Goal: Information Seeking & Learning: Learn about a topic

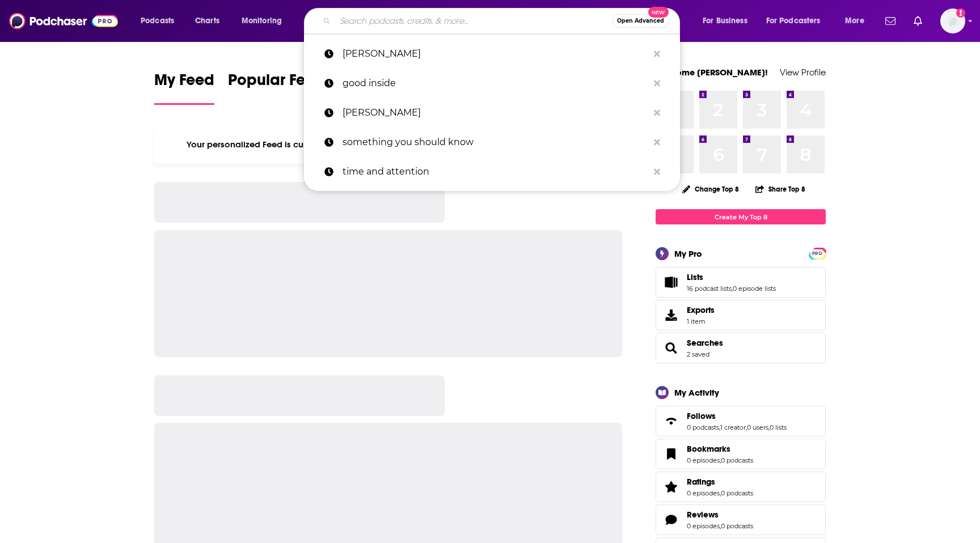
click at [370, 21] on input "Search podcasts, credits, & more..." at bounding box center [473, 21] width 277 height 18
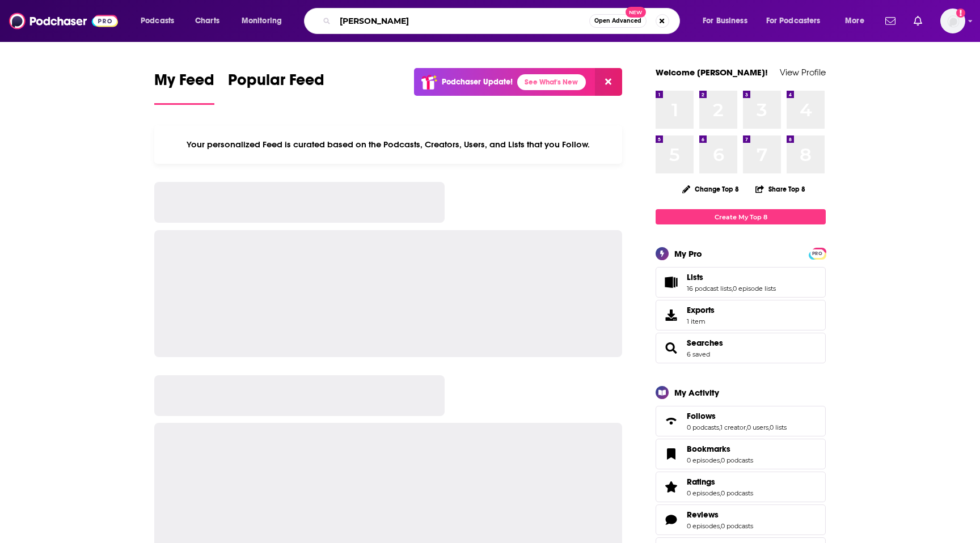
type input "[PERSON_NAME]"
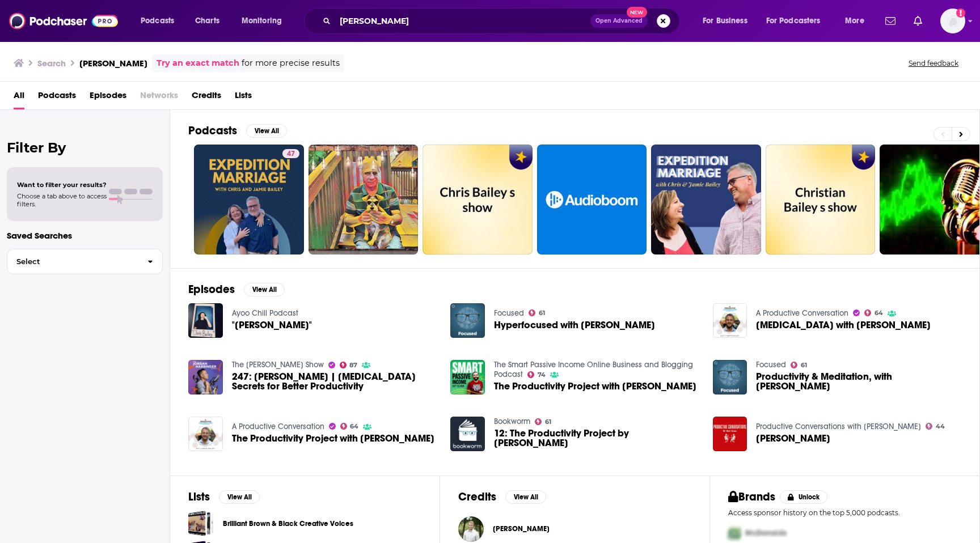
click at [665, 21] on button "Search podcasts, credits, & more..." at bounding box center [664, 21] width 14 height 14
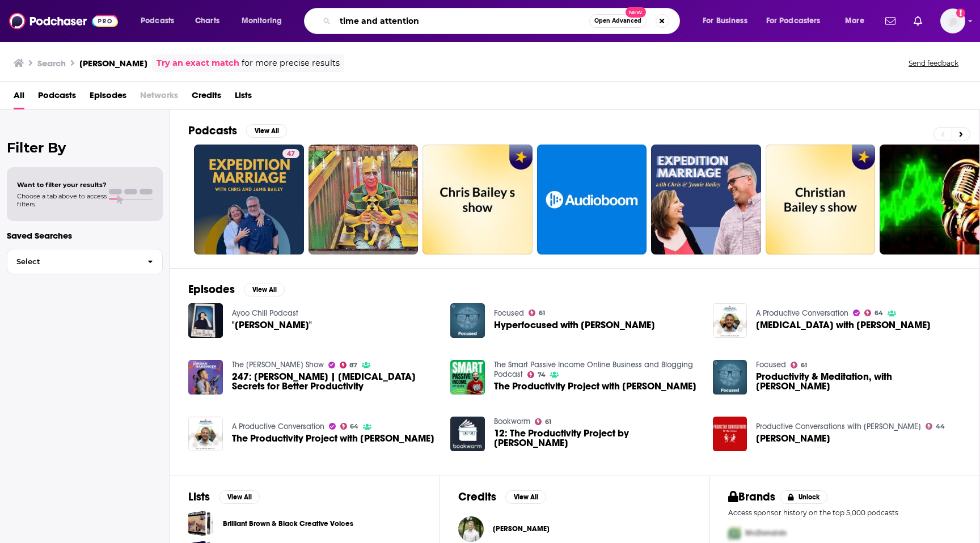
type input "time and attention"
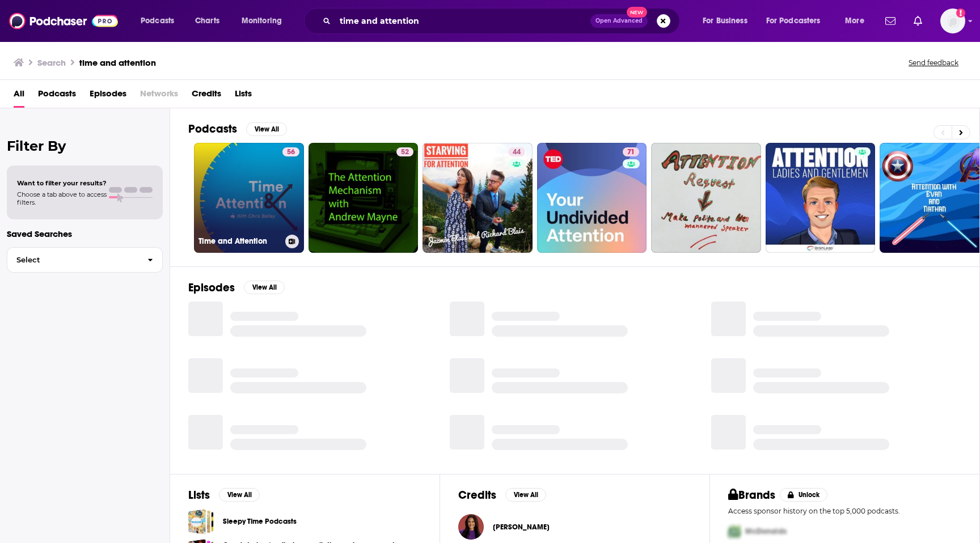
click at [239, 215] on link "56 Time and Attention" at bounding box center [249, 198] width 110 height 110
